Goal: Check status: Check status

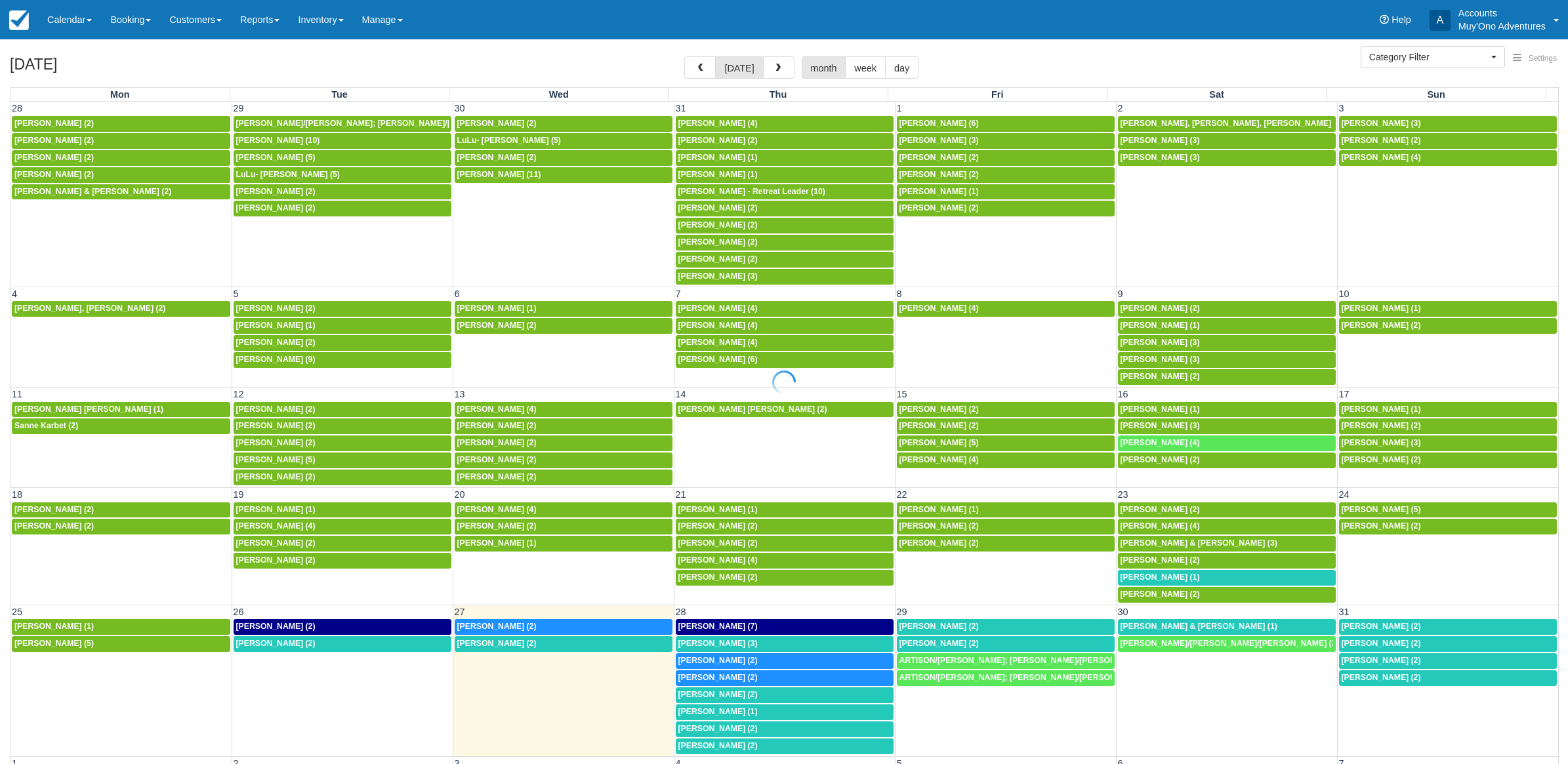
select select
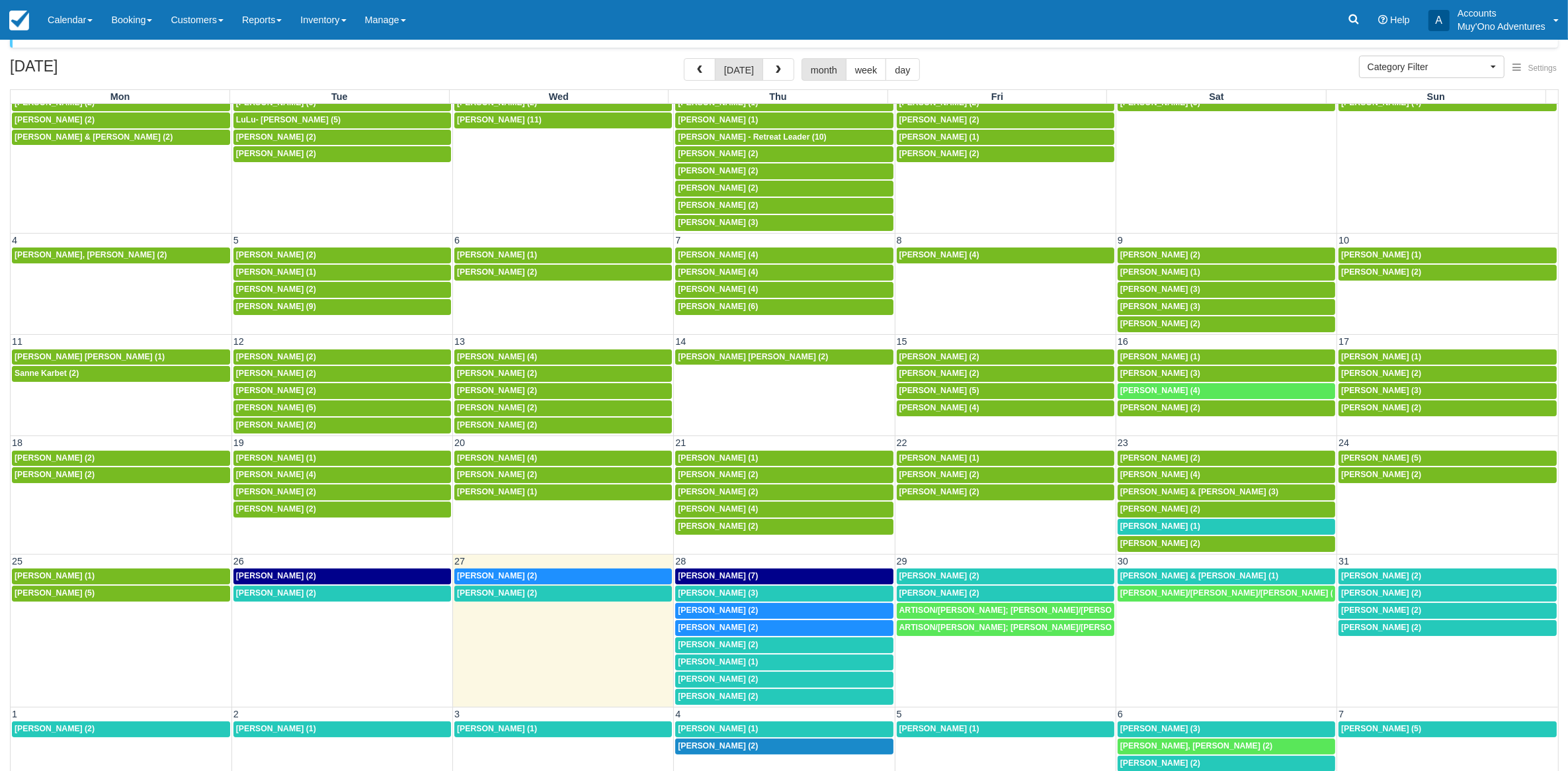
scroll to position [42, 0]
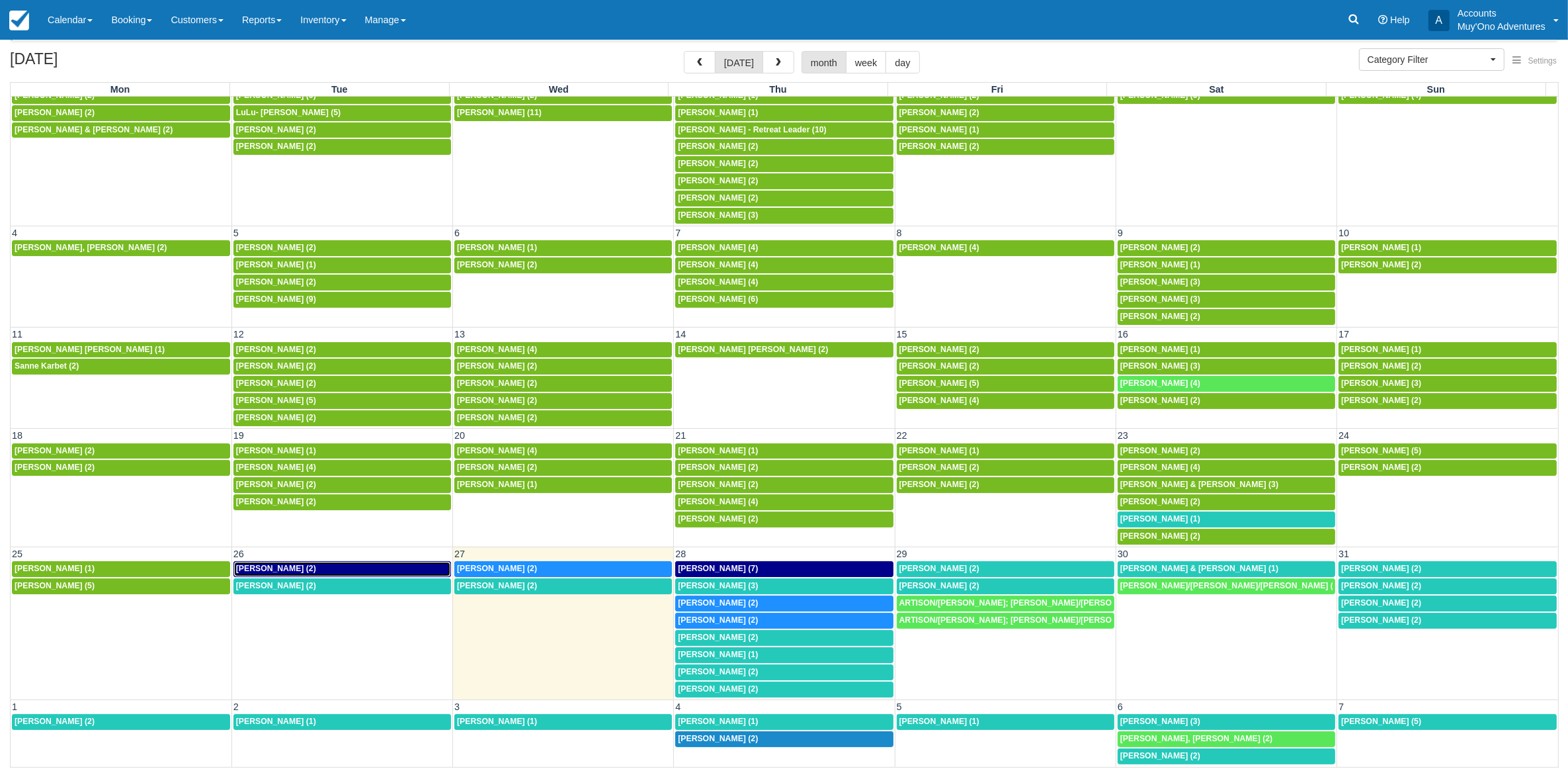
click at [312, 564] on div "[PERSON_NAME] (2)" at bounding box center [342, 569] width 212 height 11
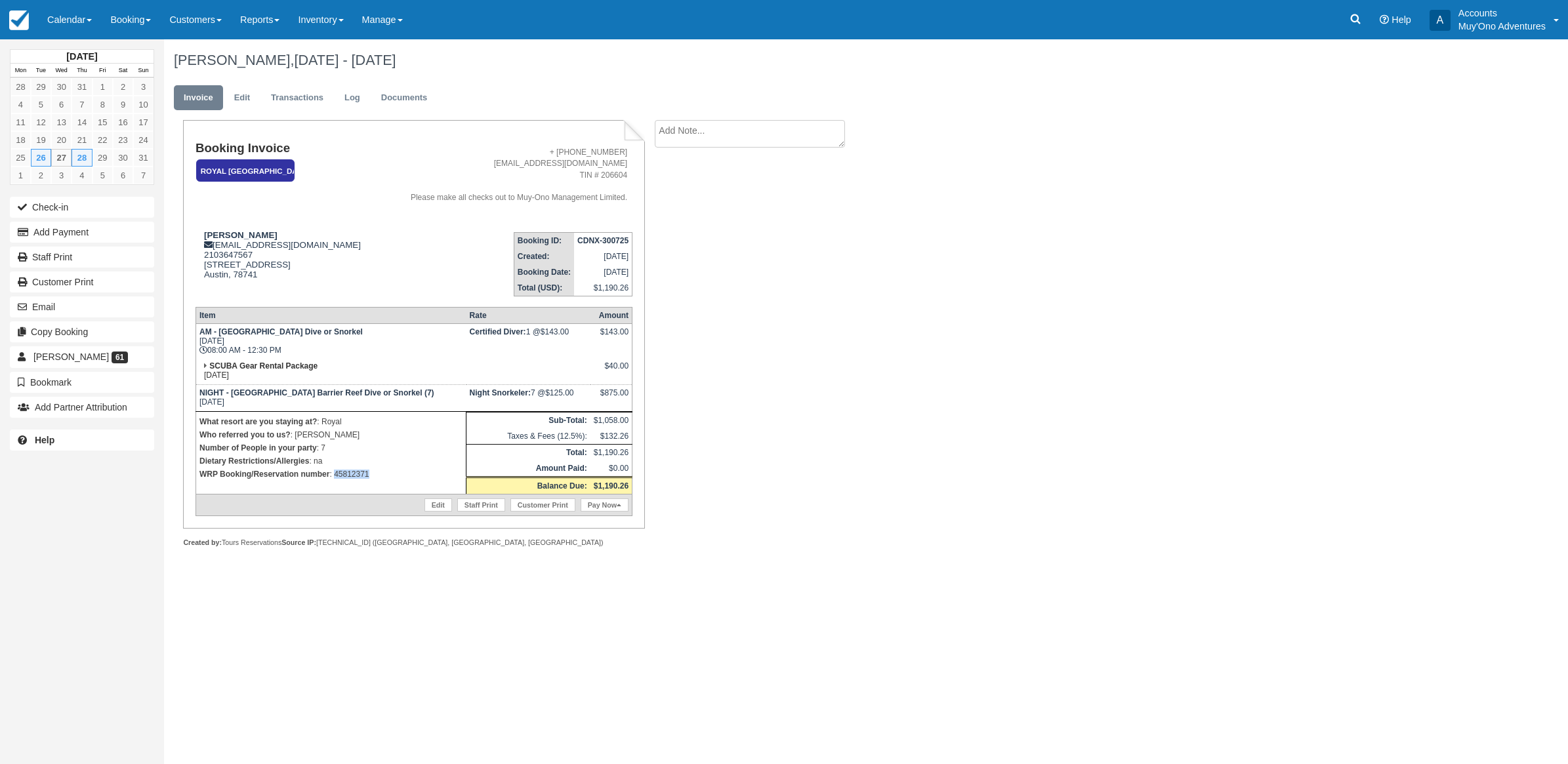
drag, startPoint x: 368, startPoint y: 474, endPoint x: 333, endPoint y: 470, distance: 35.2
click at [333, 470] on p "WRP Booking/Reservation number : 45812371" at bounding box center [331, 474] width 263 height 13
copy p "45812371"
click at [50, 27] on link "Calendar" at bounding box center [70, 20] width 63 height 39
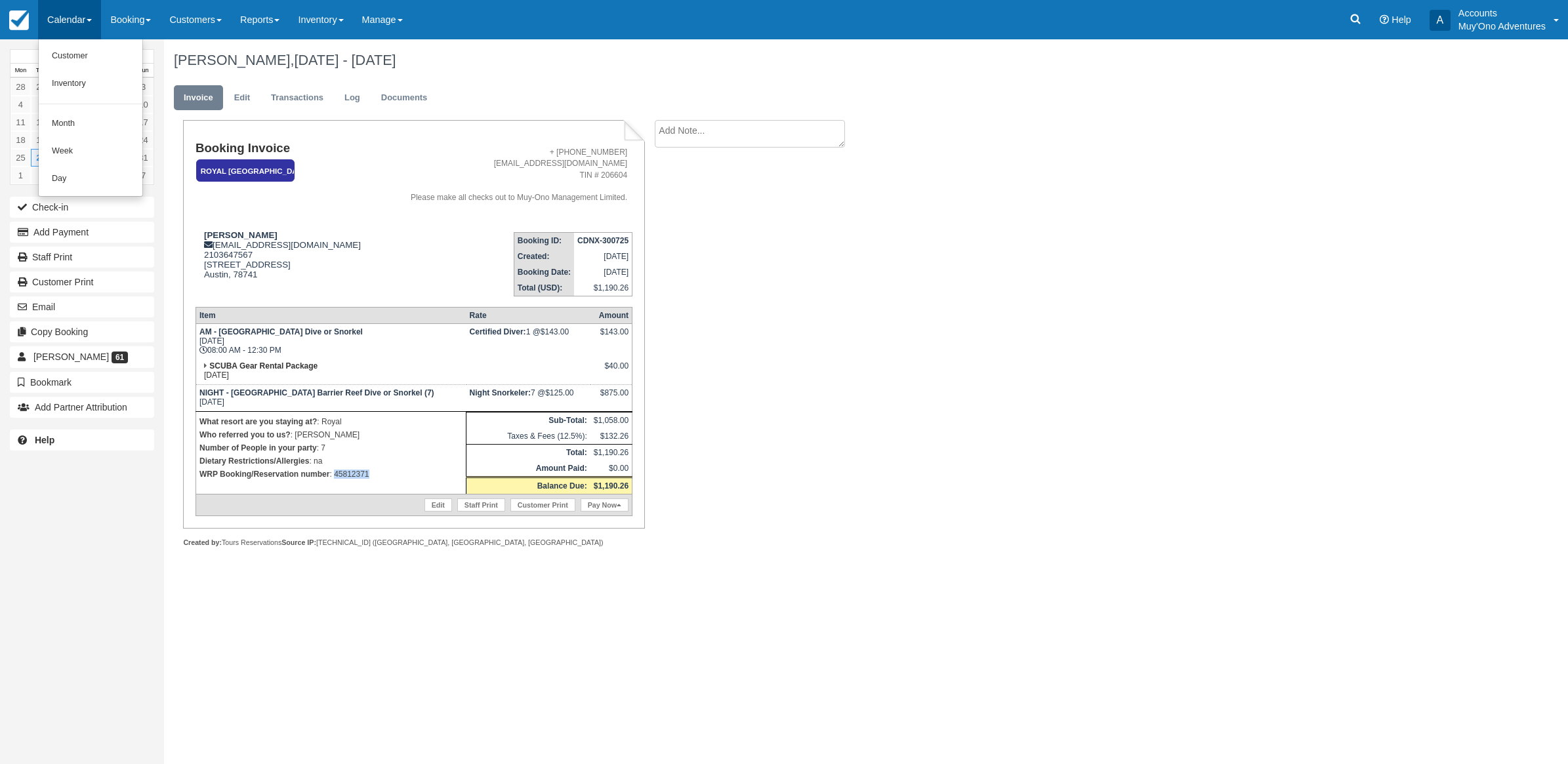
click at [61, 27] on link "Calendar" at bounding box center [70, 20] width 63 height 39
click at [60, 10] on link "Calendar" at bounding box center [70, 20] width 63 height 39
click at [76, 130] on link "Month" at bounding box center [90, 124] width 103 height 28
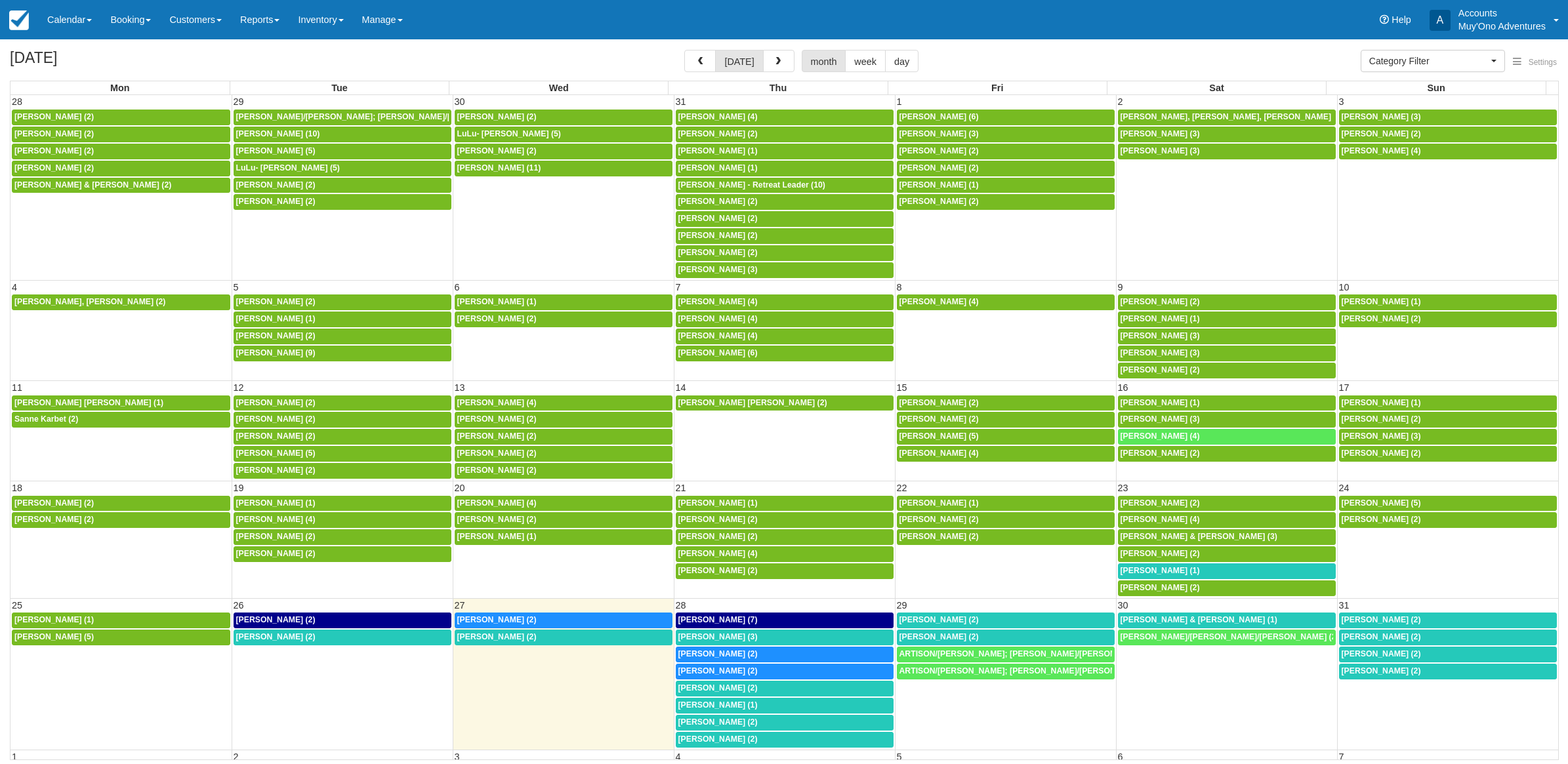
select select
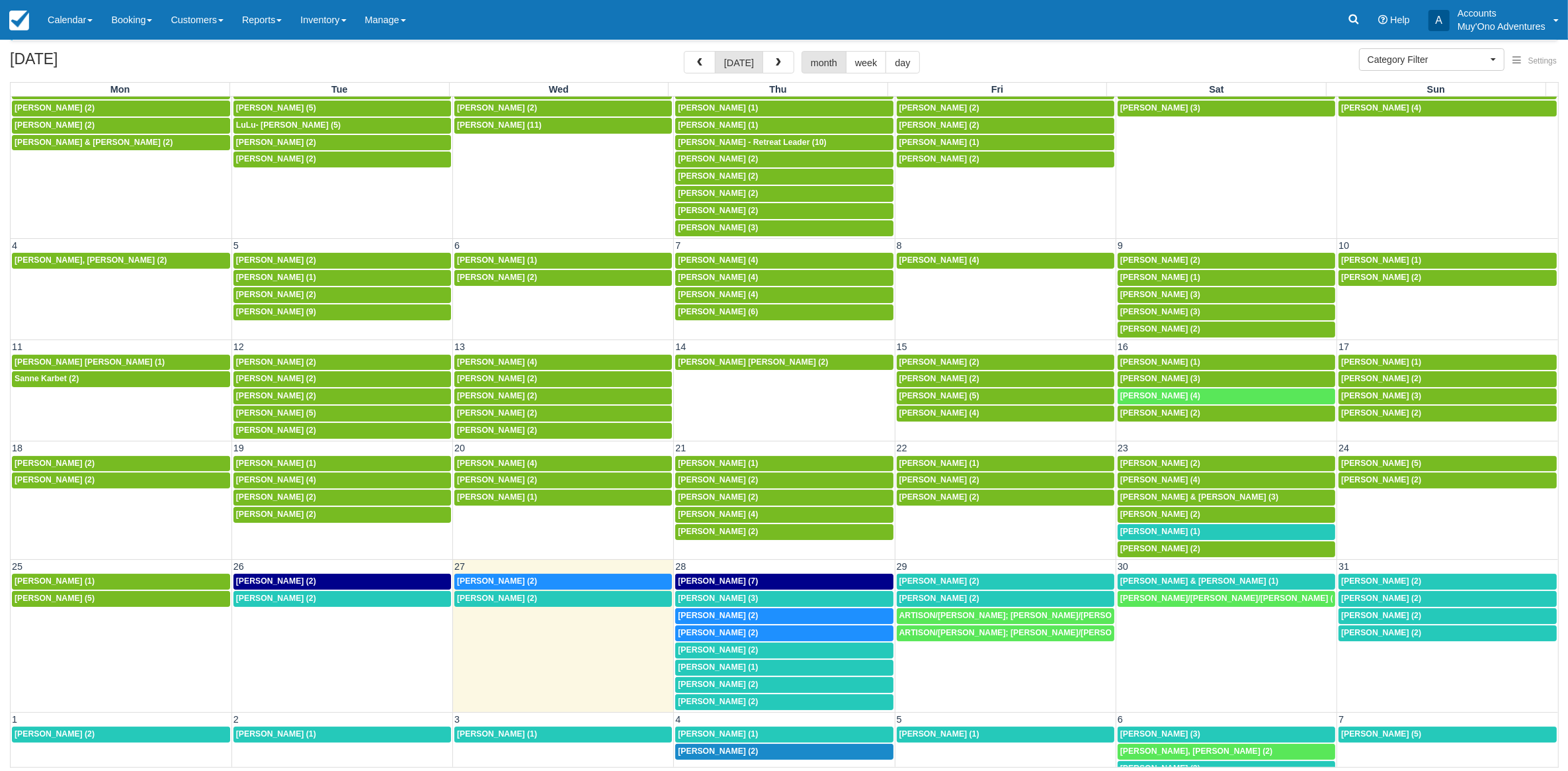
scroll to position [69, 0]
